Goal: Information Seeking & Learning: Learn about a topic

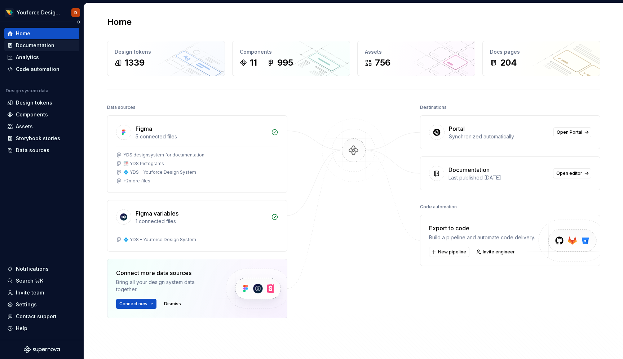
click at [45, 45] on div "Documentation" at bounding box center [35, 45] width 39 height 7
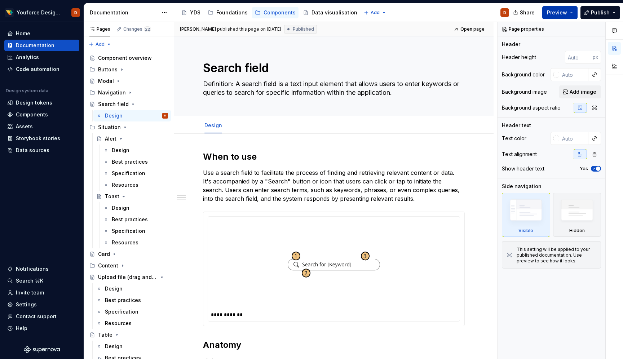
click at [571, 11] on button "Preview" at bounding box center [559, 12] width 35 height 13
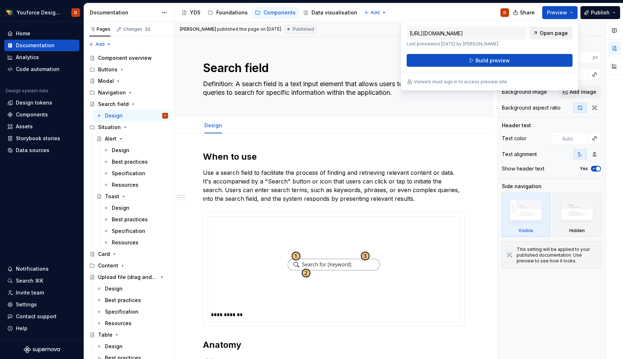
click at [551, 31] on span "Open page" at bounding box center [554, 33] width 28 height 7
type textarea "*"
